Goal: Navigation & Orientation: Find specific page/section

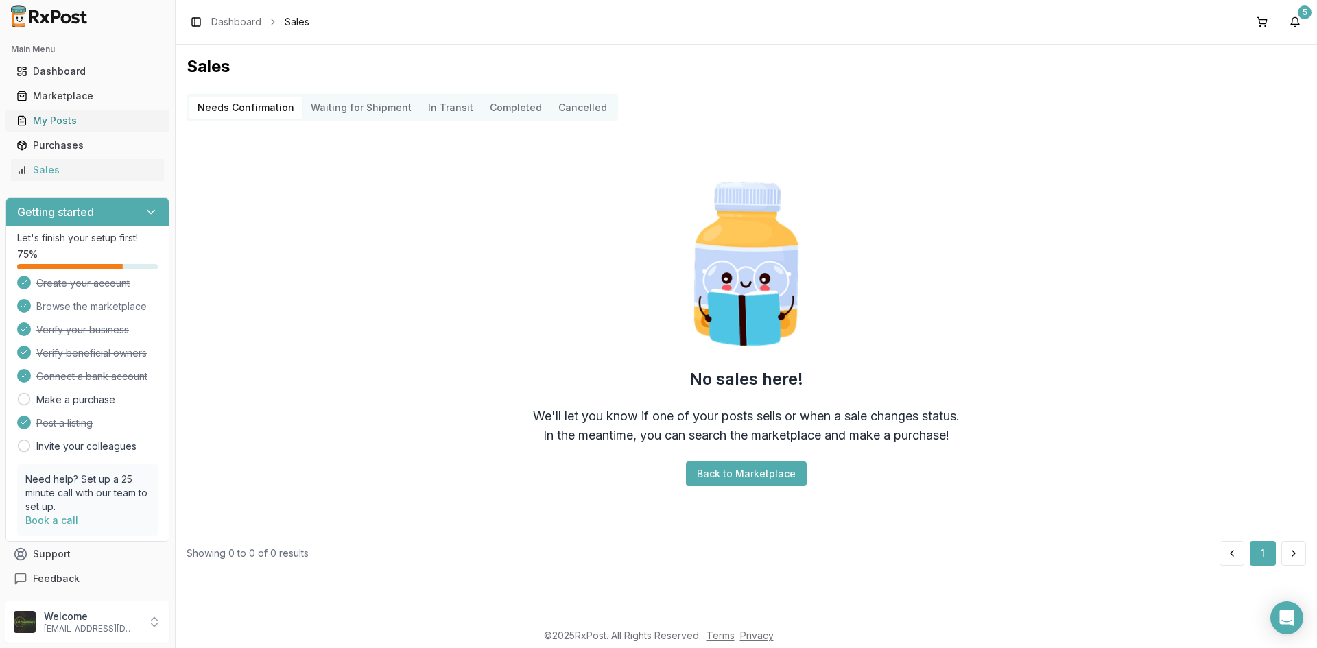
click at [92, 111] on link "My Posts" at bounding box center [87, 120] width 153 height 25
